Goal: Information Seeking & Learning: Learn about a topic

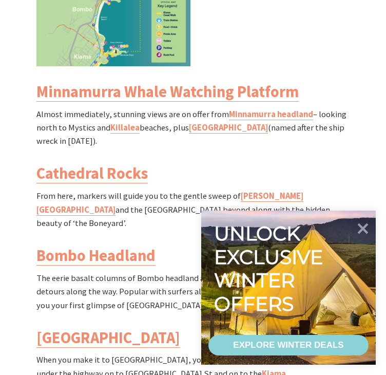
scroll to position [976, 0]
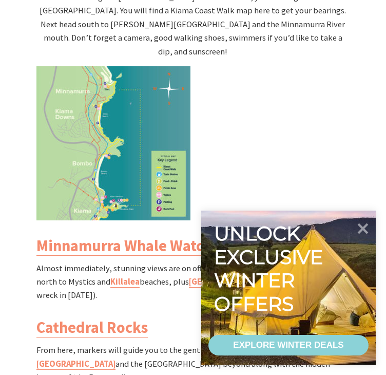
click at [131, 142] on img at bounding box center [113, 143] width 154 height 154
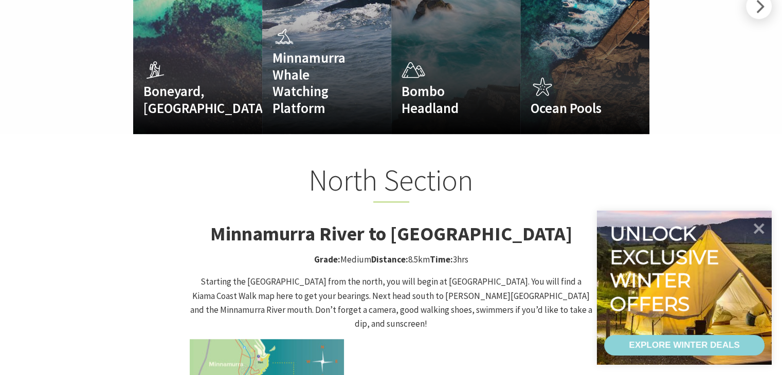
scroll to position [348, 795]
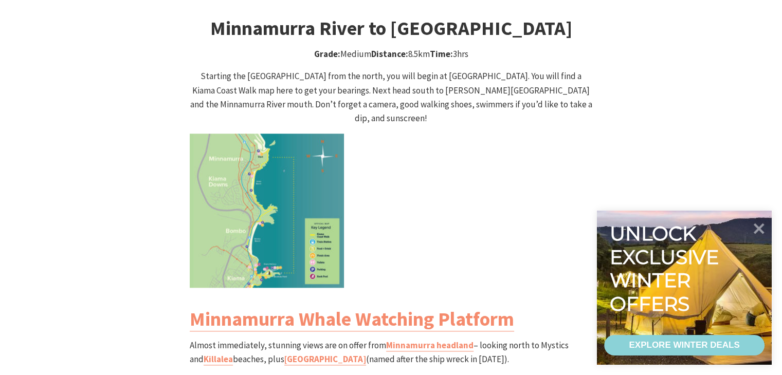
click at [297, 142] on img at bounding box center [267, 211] width 154 height 154
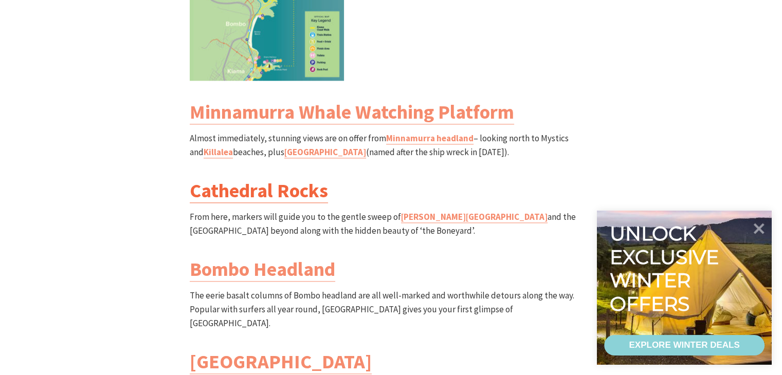
scroll to position [1233, 0]
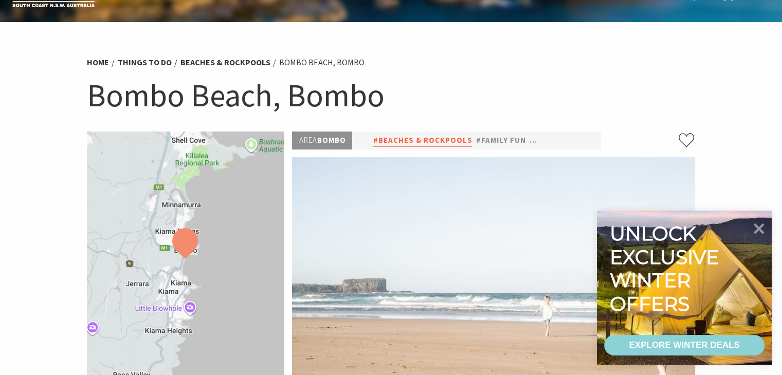
scroll to position [154, 0]
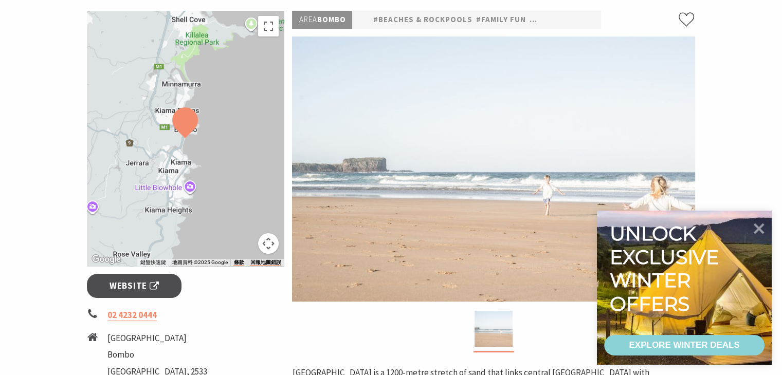
drag, startPoint x: 483, startPoint y: 186, endPoint x: 432, endPoint y: 150, distance: 62.7
click at [435, 152] on img at bounding box center [493, 168] width 403 height 265
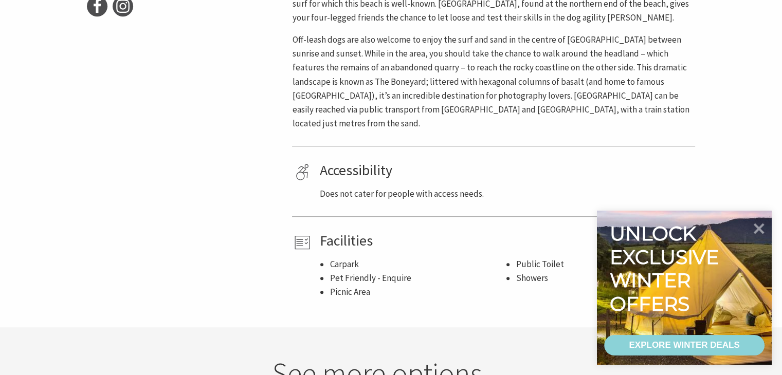
scroll to position [411, 0]
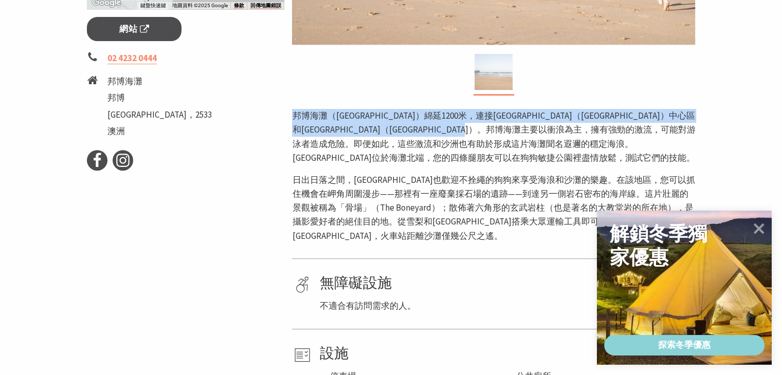
drag, startPoint x: 292, startPoint y: 116, endPoint x: 744, endPoint y: 124, distance: 452.3
click at [744, 124] on section "家 要做的事情 海灘和岩池 邦博海灘, 邦博 邦博海灘, 邦博 ← 向左移動 → 向右移動 ↑ 向上移動 ↓ 向下移動 + 放大 - 縮小 Home 鍵 向左…" at bounding box center [391, 42] width 782 height 796
click at [691, 135] on p "邦博海灘（Bombo Beach）綿延1200米，連接凱阿瑪（Kiama）中心區和凱阿瑪丘陵（Kiama Downs）。邦博海灘主要以衝浪為主，擁有強勁的激流…" at bounding box center [493, 137] width 403 height 56
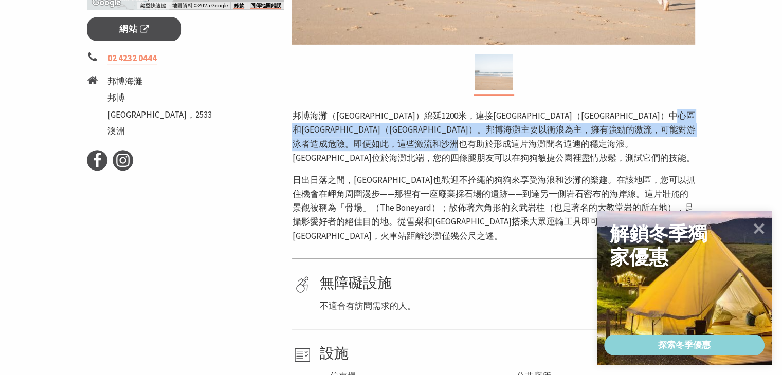
drag, startPoint x: 374, startPoint y: 128, endPoint x: 706, endPoint y: 147, distance: 332.0
click at [706, 147] on section "家 要做的事情 海灘和岩池 邦博海灘, 邦博 邦博海灘, 邦博 ← 向左移動 → 向右移動 ↑ 向上移動 ↓ 向下移動 + 放大 - 縮小 Home 鍵 向左…" at bounding box center [391, 42] width 782 height 796
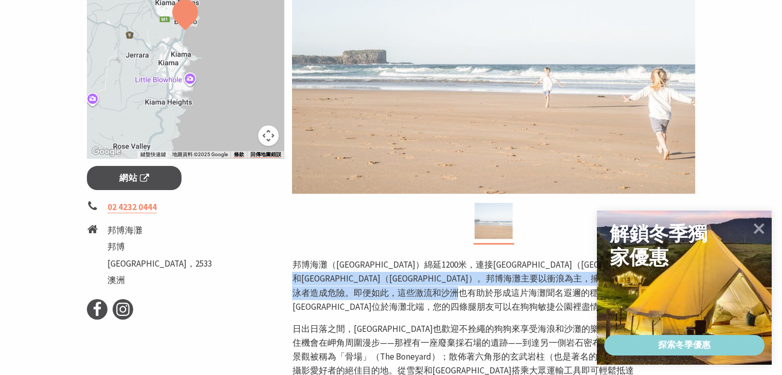
scroll to position [257, 0]
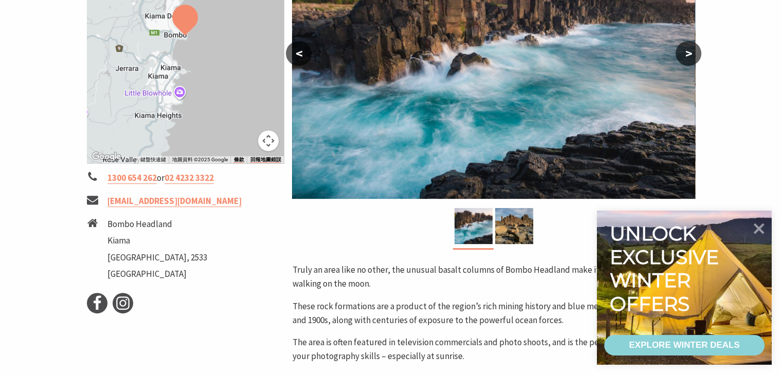
scroll to position [411, 0]
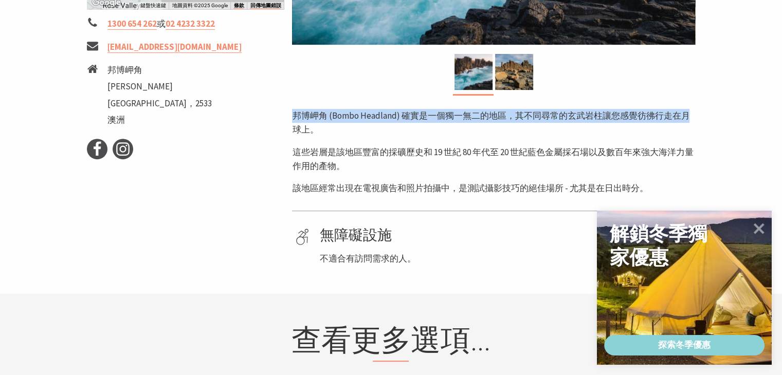
drag, startPoint x: 341, startPoint y: 116, endPoint x: 696, endPoint y: 120, distance: 355.2
click at [696, 120] on div "區域 炸彈 #自然景點 #歷史與遺產 #自然漫步 < > 邦博岬角 (Bombo Headland) 確實是一個獨一無二的地區，其不同尋常的玄武岩柱讓您感覺彷…" at bounding box center [493, 10] width 411 height 512
click at [697, 120] on div "區域 炸彈 #自然景點 #歷史與遺產 #自然漫步 < > 邦博岬角 (Bombo Headland) 確實是一個獨一無二的地區，其不同尋常的玄武岩柱讓您感覺彷…" at bounding box center [493, 10] width 411 height 512
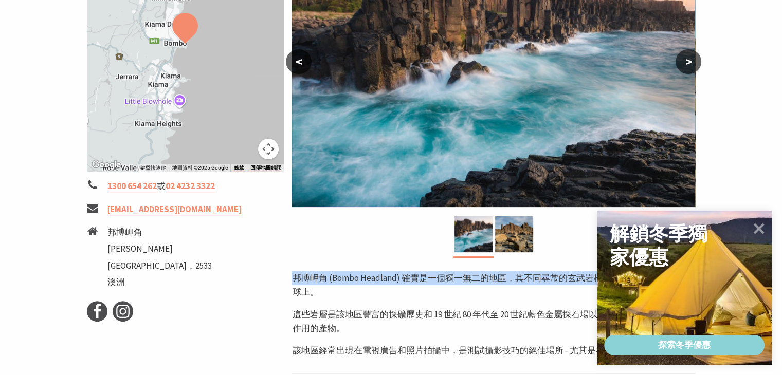
scroll to position [206, 0]
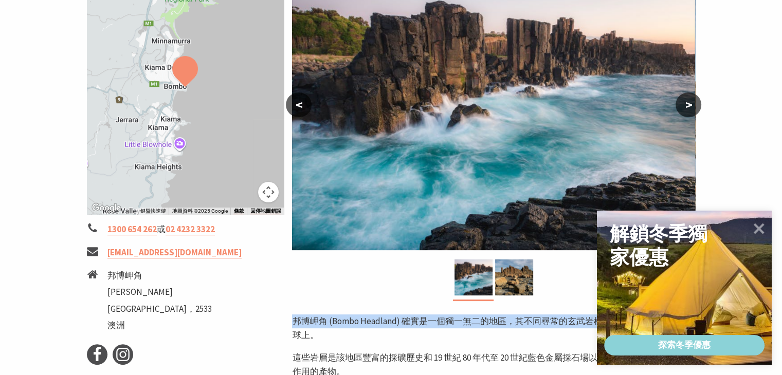
click at [695, 102] on button ">" at bounding box center [688, 105] width 26 height 25
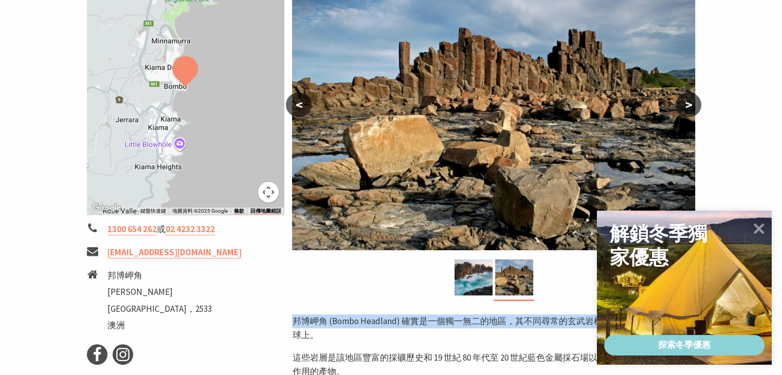
click at [695, 102] on button ">" at bounding box center [688, 105] width 26 height 25
click at [690, 103] on font ">" at bounding box center [688, 104] width 7 height 17
click at [292, 104] on button "<" at bounding box center [299, 105] width 26 height 25
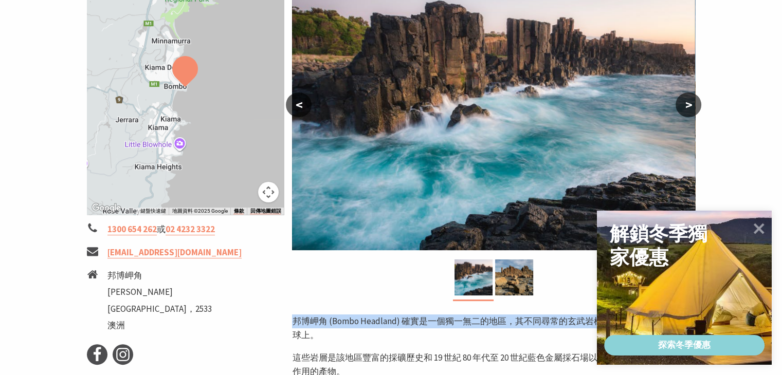
click at [292, 104] on button "<" at bounding box center [299, 105] width 26 height 25
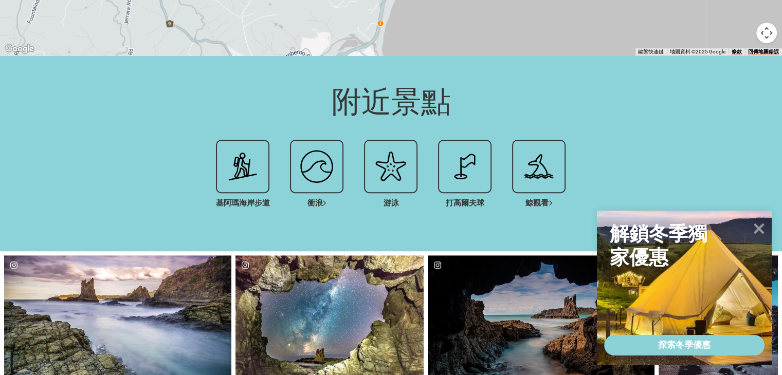
scroll to position [720, 0]
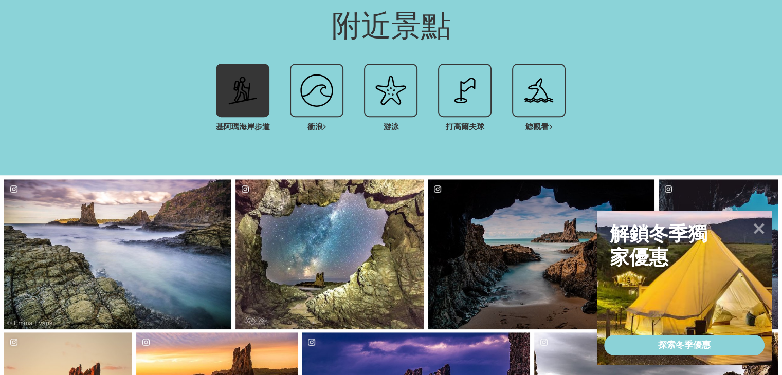
click at [235, 122] on font "基阿瑪海岸步道" at bounding box center [243, 127] width 54 height 10
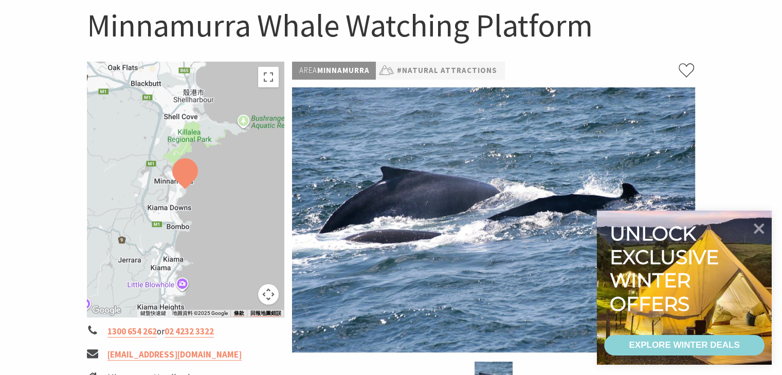
scroll to position [103, 0]
click at [239, 243] on div at bounding box center [185, 189] width 197 height 255
click at [270, 289] on button "地圖攝影機控制項" at bounding box center [268, 295] width 21 height 21
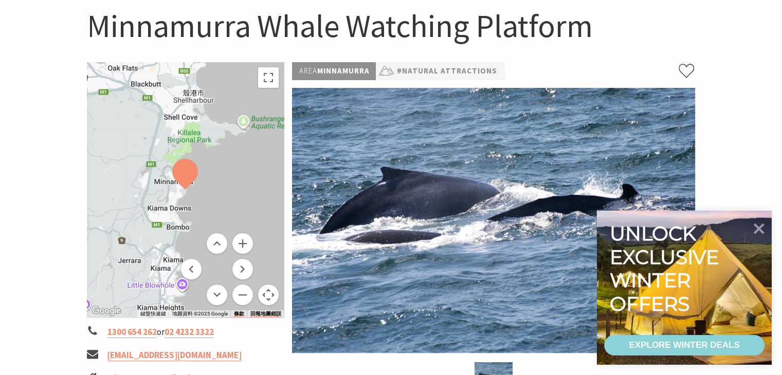
click at [265, 156] on div at bounding box center [185, 189] width 197 height 255
click at [263, 75] on button "切換全螢幕檢視" at bounding box center [268, 77] width 21 height 21
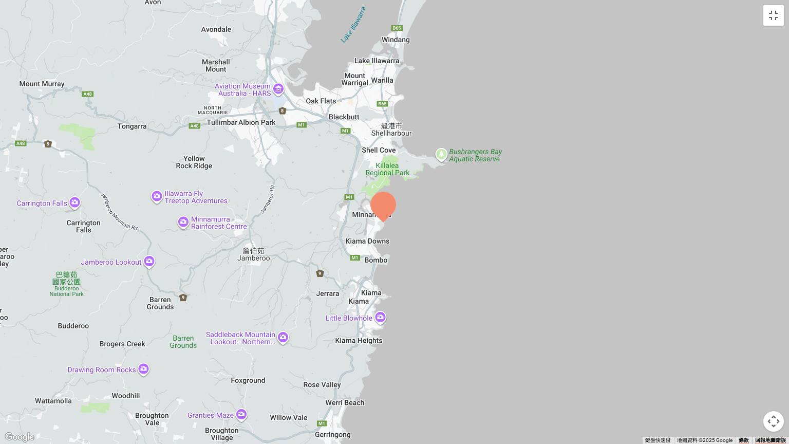
drag, startPoint x: 460, startPoint y: 173, endPoint x: 448, endPoint y: 173, distance: 12.3
click at [448, 173] on div at bounding box center [394, 222] width 789 height 444
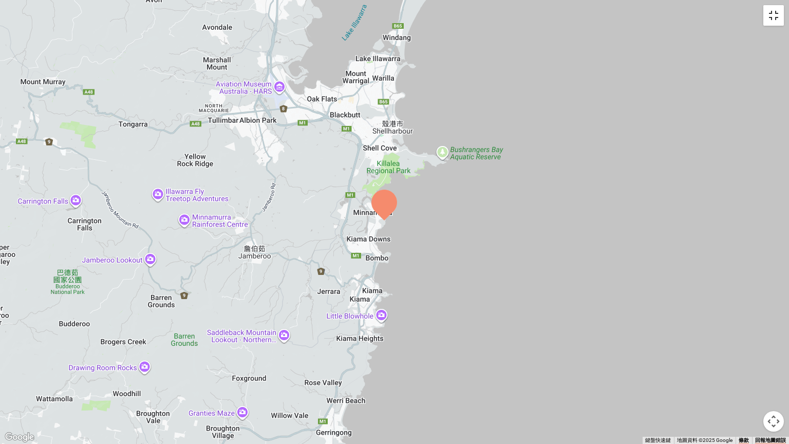
click at [780, 11] on button "切換全螢幕檢視" at bounding box center [774, 15] width 21 height 21
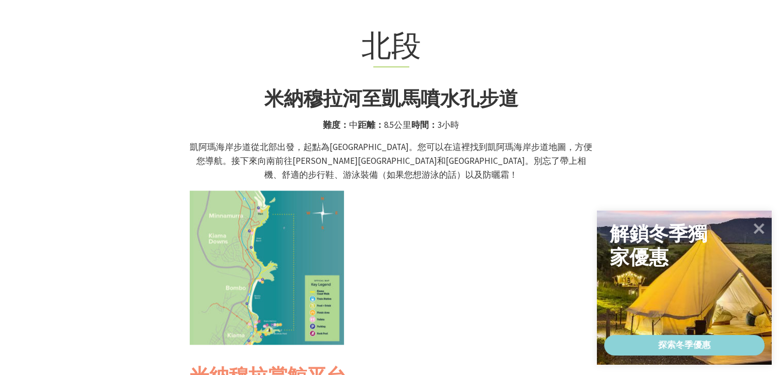
scroll to position [976, 0]
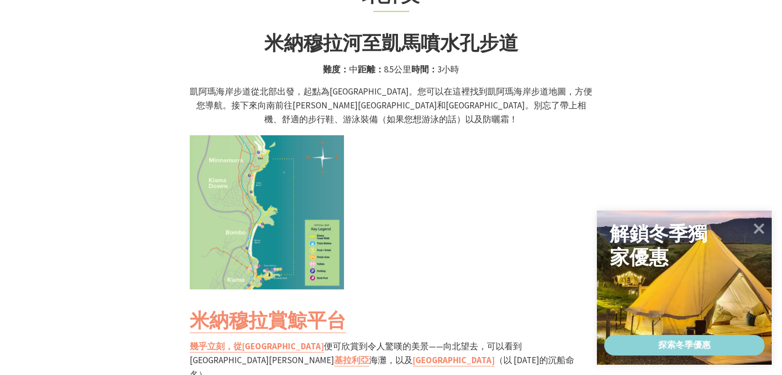
click at [312, 155] on img at bounding box center [267, 212] width 154 height 154
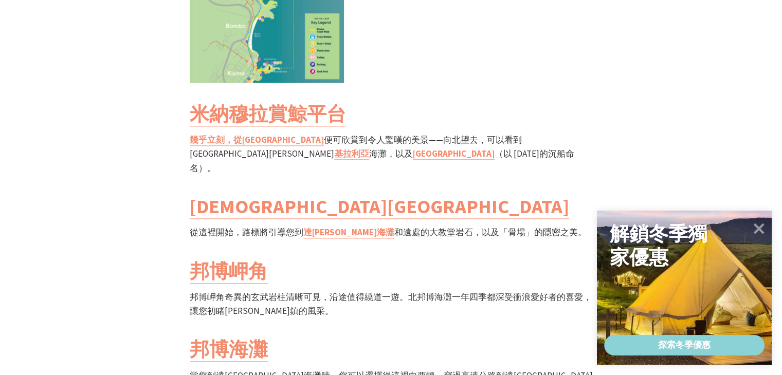
scroll to position [1233, 0]
